Goal: Navigation & Orientation: Find specific page/section

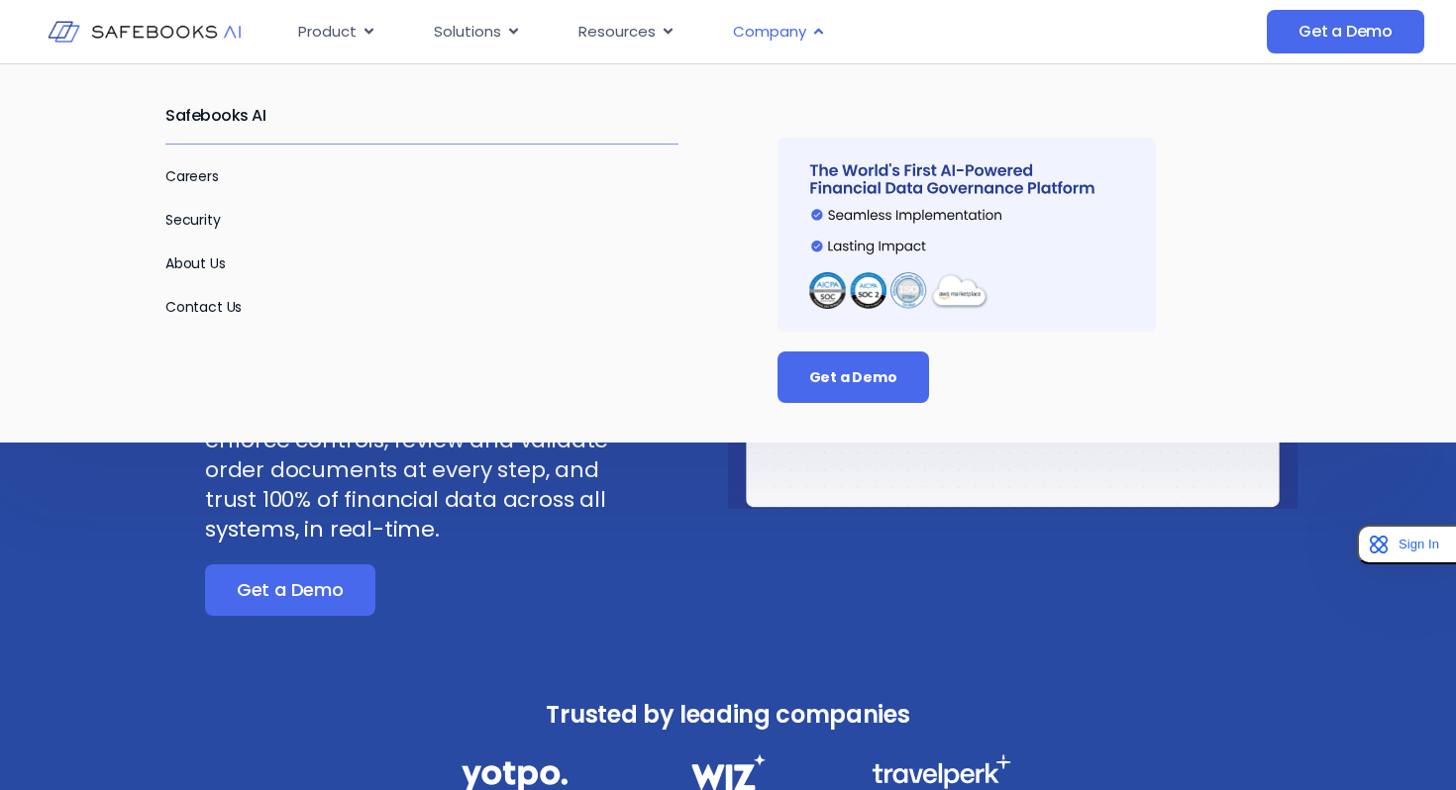
click at [762, 33] on span "Company" at bounding box center [769, 32] width 73 height 23
click at [779, 29] on span "Company" at bounding box center [769, 32] width 73 height 23
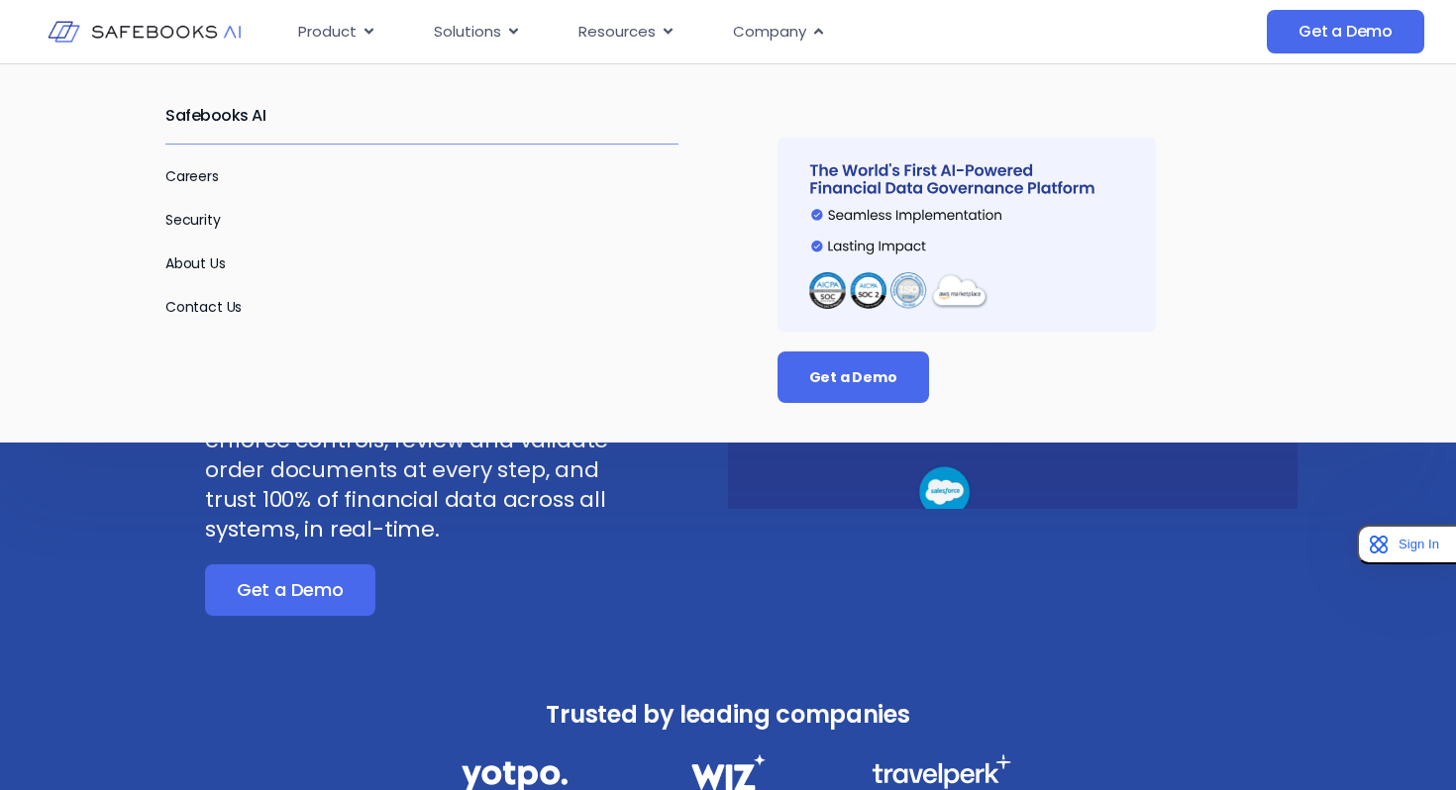
click at [731, 248] on div "Safebooks AI Careers Security About Us Contact Us Get a Demo" at bounding box center [728, 252] width 1456 height 379
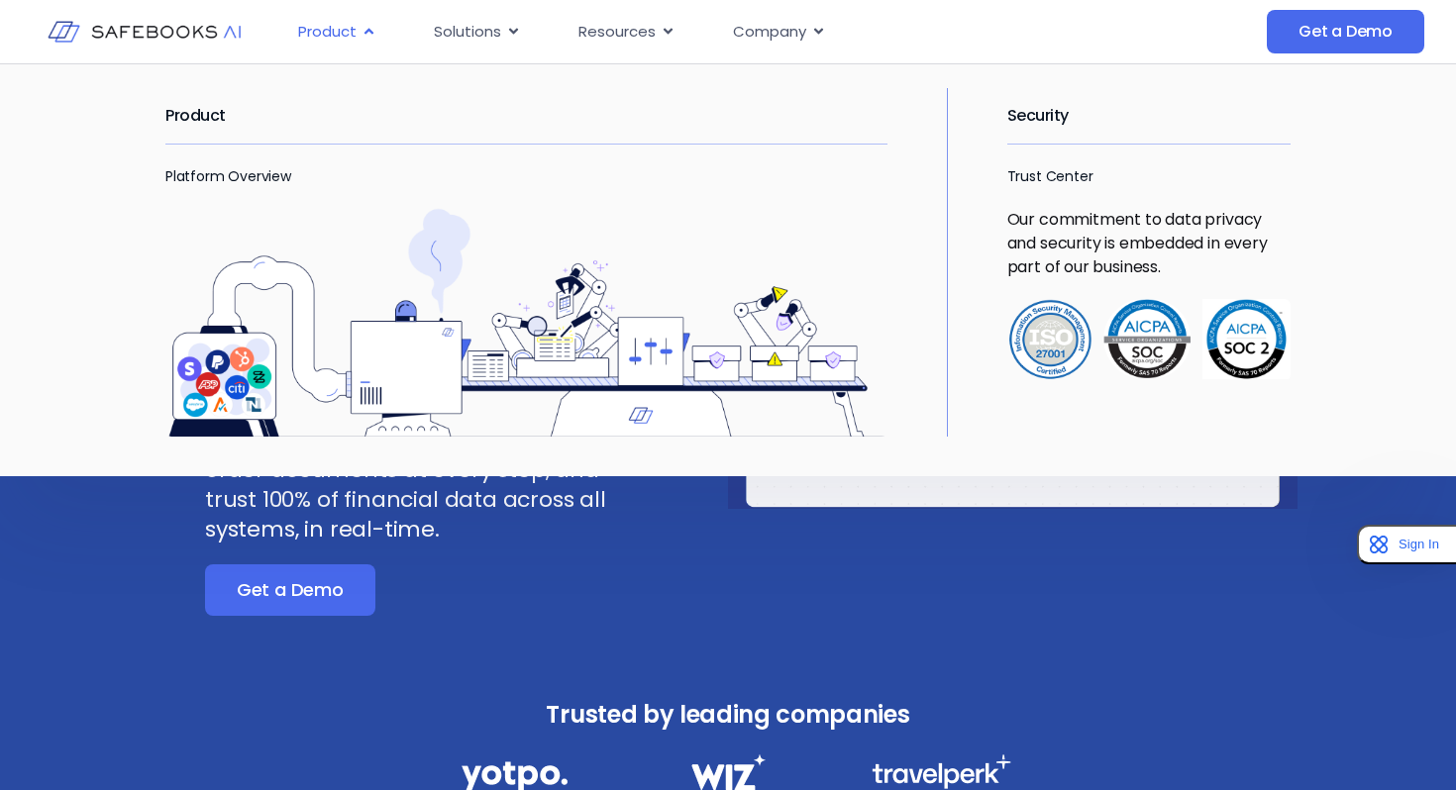
click at [361, 28] on icon "Menu" at bounding box center [368, 31] width 15 height 15
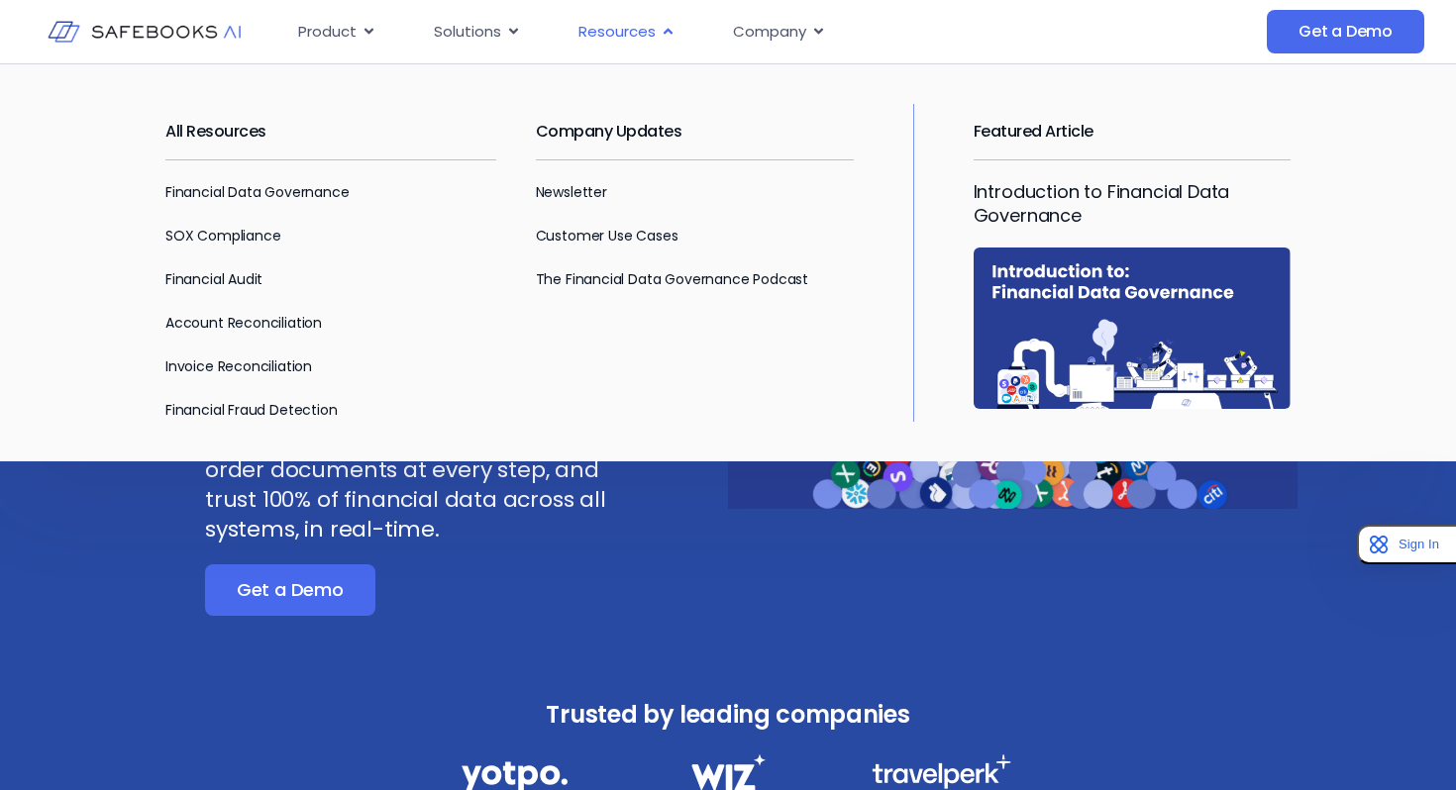
click at [625, 29] on span "Resources" at bounding box center [616, 32] width 77 height 23
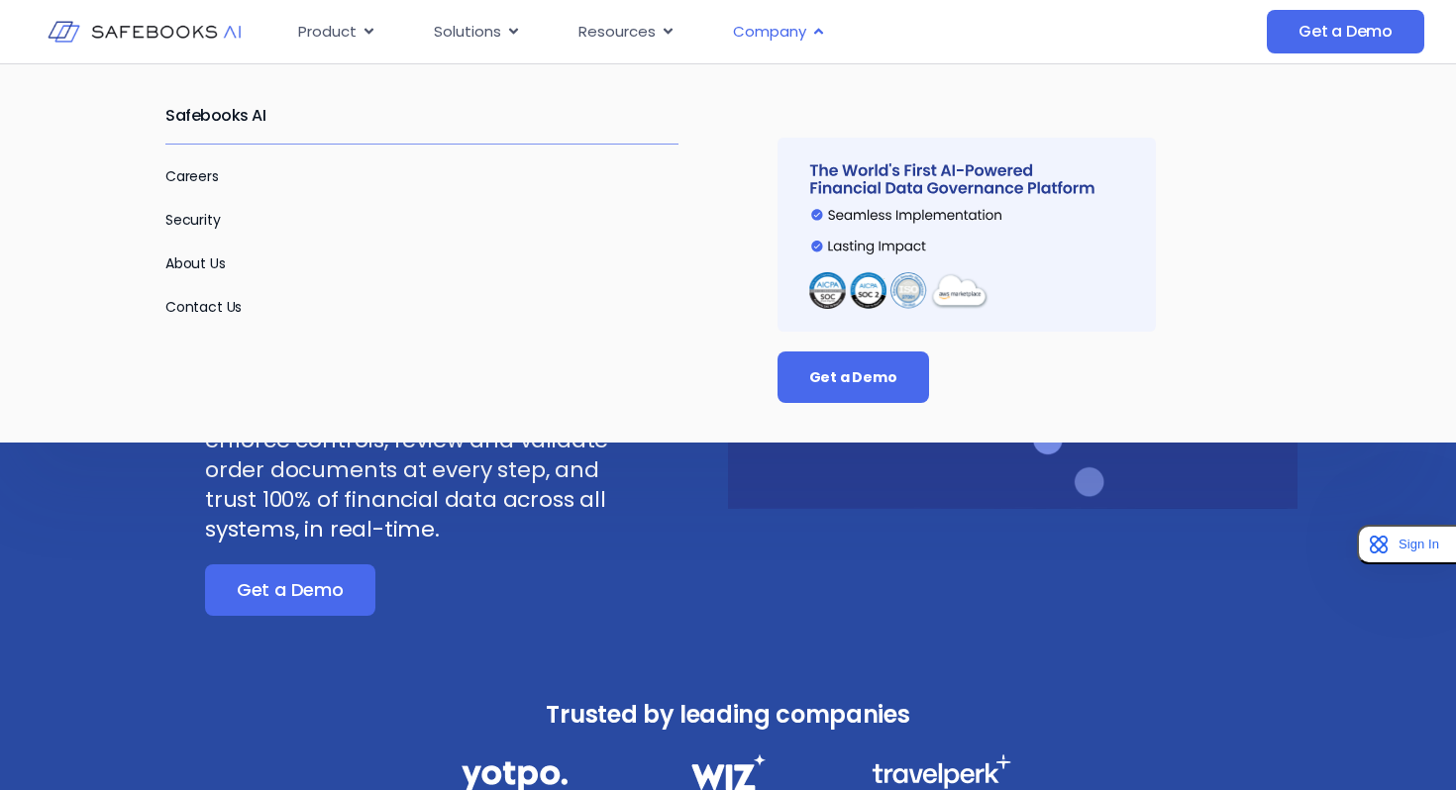
click at [793, 32] on span "Company" at bounding box center [769, 32] width 73 height 23
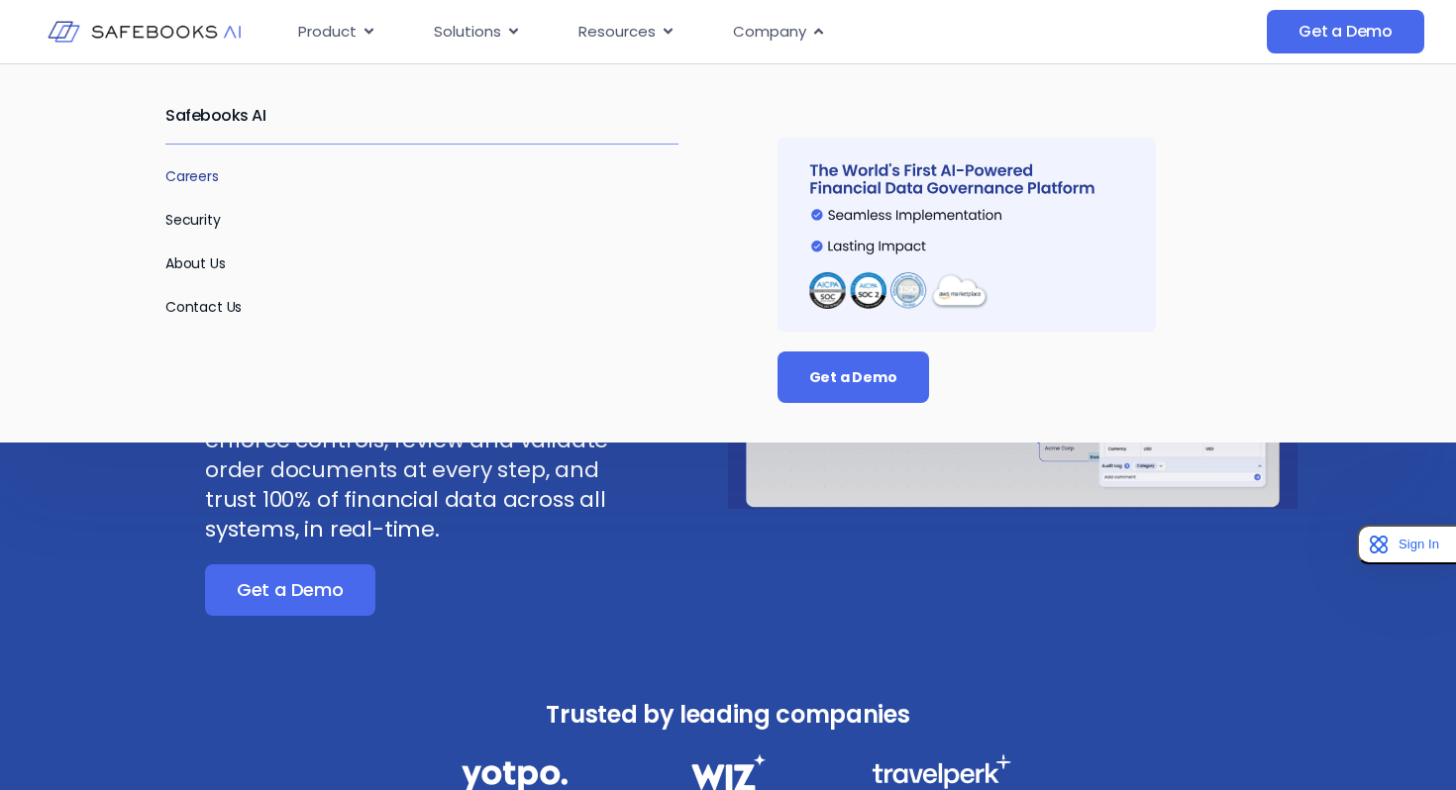
click at [188, 172] on link "Careers" at bounding box center [191, 176] width 53 height 20
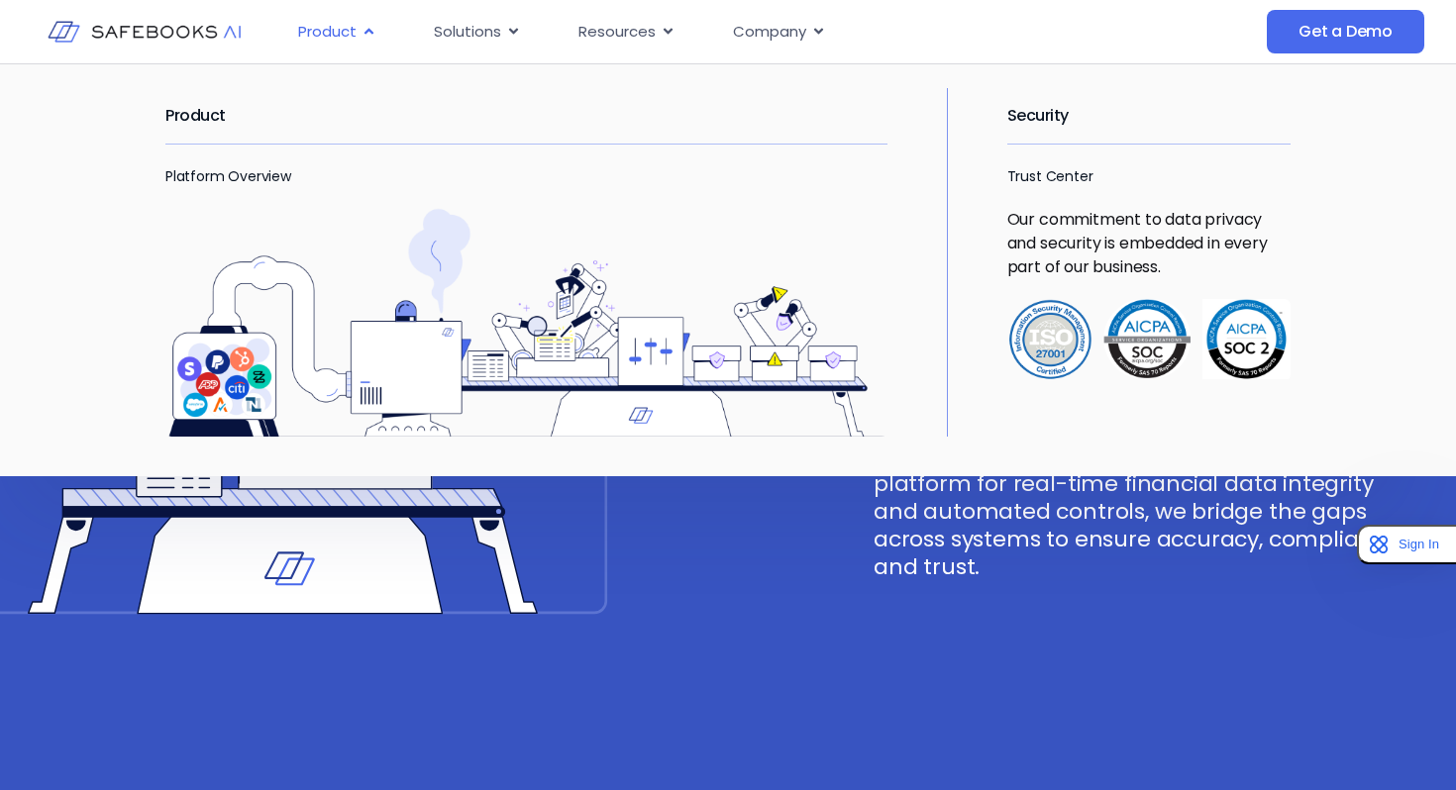
click at [313, 34] on span "Product" at bounding box center [327, 32] width 58 height 23
